Goal: Find specific page/section: Find specific page/section

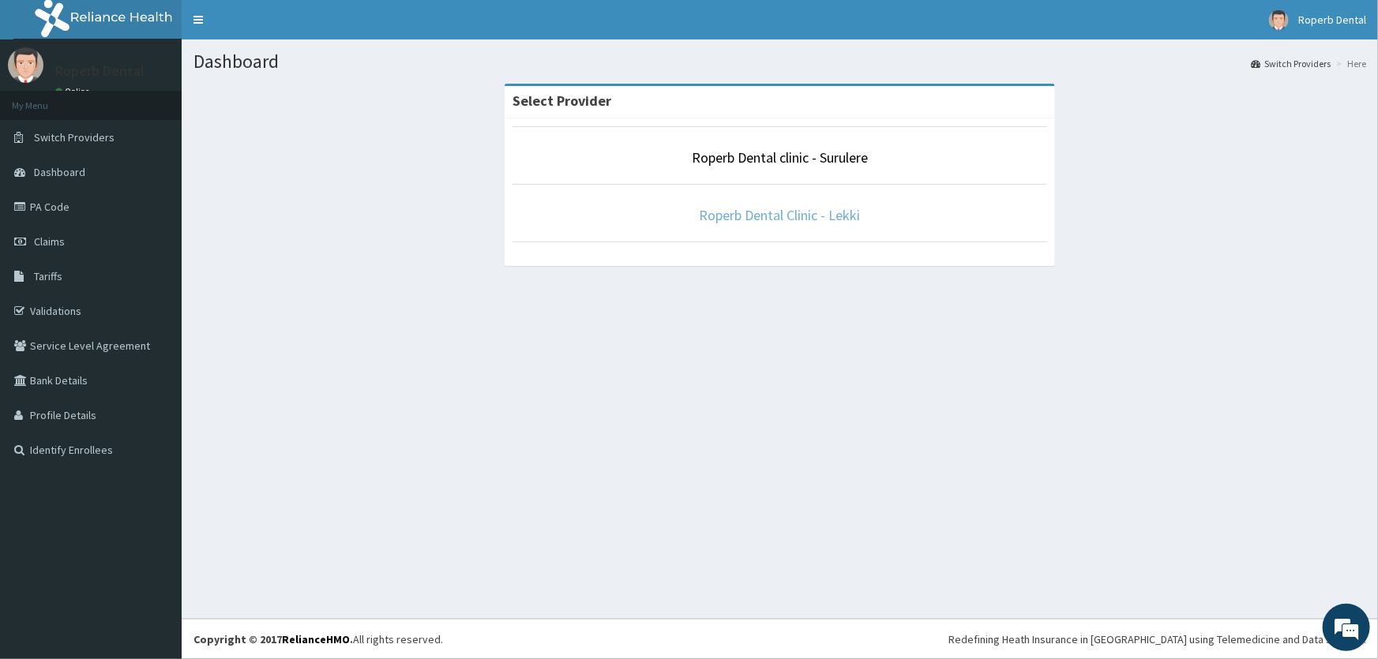
click at [722, 223] on link "Roperb Dental Clinic - Lekki" at bounding box center [780, 215] width 161 height 18
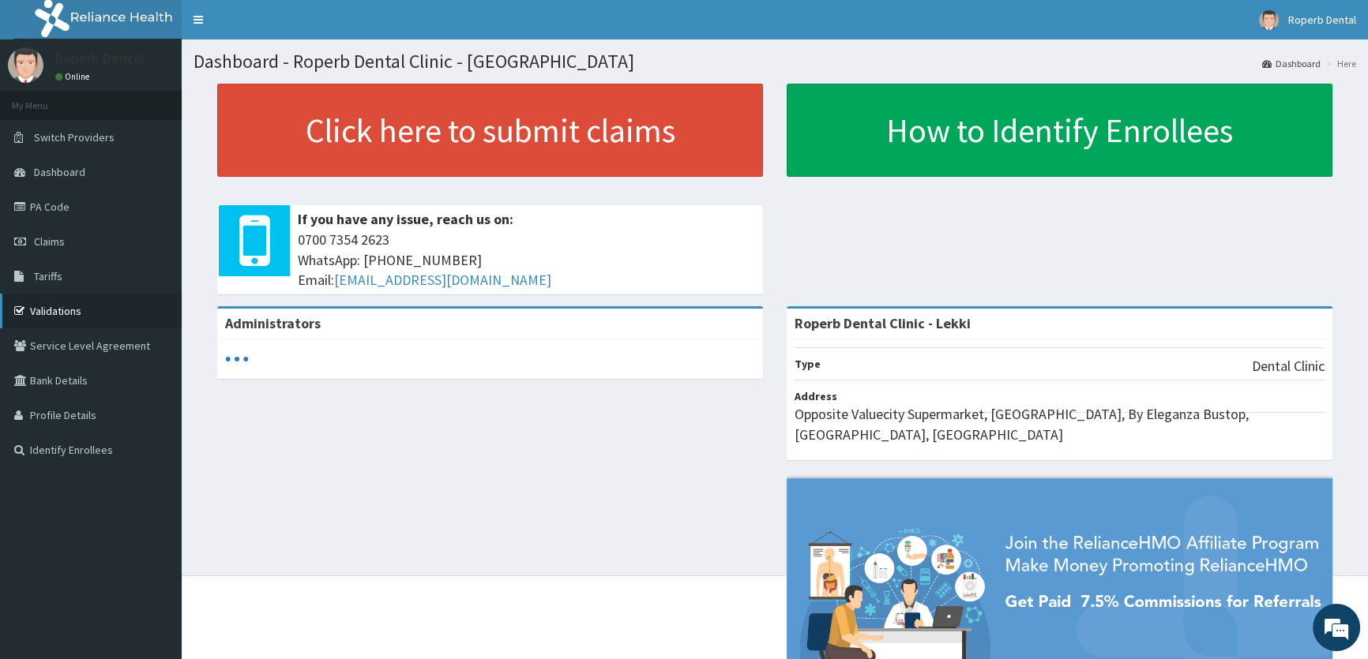
click at [31, 310] on link "Validations" at bounding box center [91, 311] width 182 height 35
